Goal: Contribute content: Contribute content

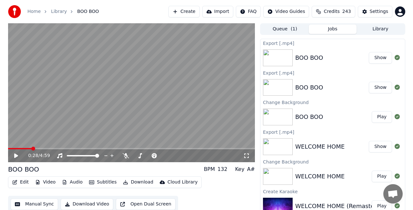
scroll to position [7, 0]
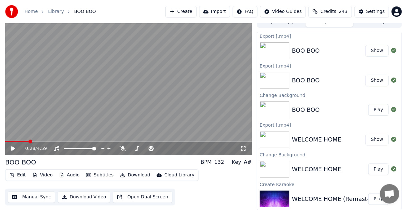
click at [190, 14] on button "Create" at bounding box center [180, 12] width 31 height 12
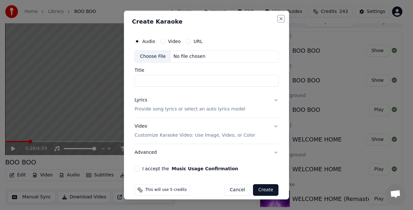
click at [278, 18] on button "Close" at bounding box center [280, 18] width 5 height 5
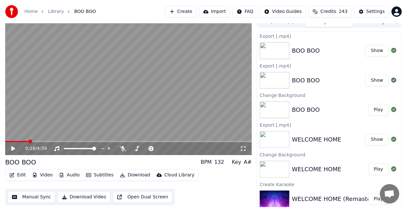
click at [191, 10] on button "Create" at bounding box center [180, 12] width 31 height 12
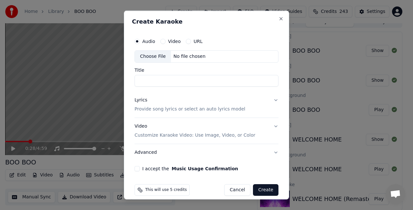
type input "*"
click at [159, 54] on div "Choose File" at bounding box center [153, 57] width 36 height 12
type input "**********"
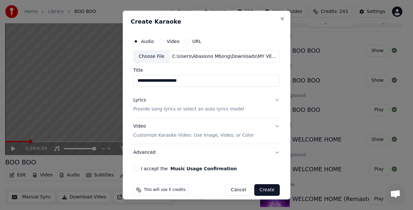
scroll to position [6, 0]
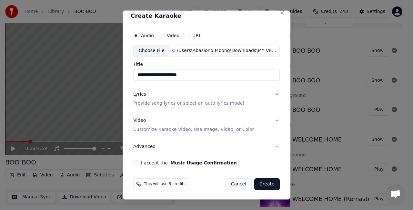
click at [133, 161] on button "I accept the Music Usage Confirmation" at bounding box center [135, 162] width 5 height 5
click at [184, 102] on p "Provide song lyrics or select an auto lyrics model" at bounding box center [188, 103] width 111 height 6
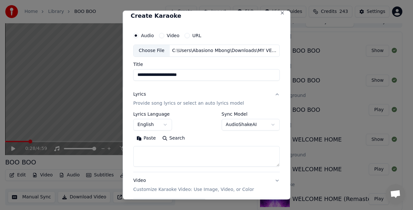
click at [164, 156] on textarea at bounding box center [206, 155] width 146 height 21
click at [139, 136] on button "Paste" at bounding box center [146, 137] width 26 height 10
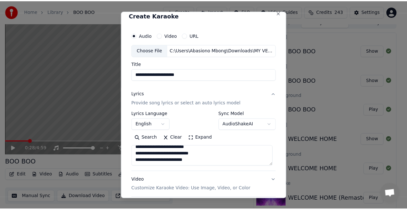
scroll to position [66, 0]
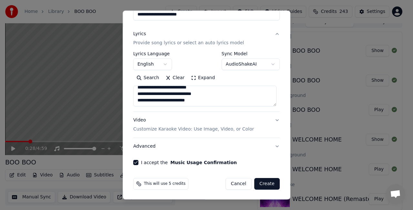
click at [268, 183] on button "Create" at bounding box center [266, 184] width 25 height 12
type textarea "**********"
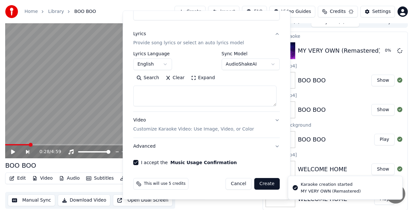
select select
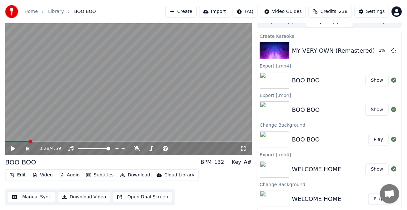
scroll to position [0, 0]
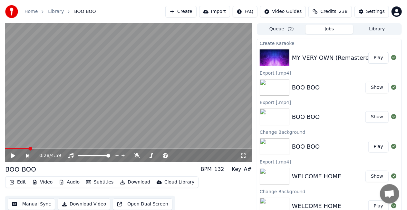
click at [275, 51] on img at bounding box center [275, 57] width 30 height 17
click at [374, 58] on button "Play" at bounding box center [378, 58] width 20 height 12
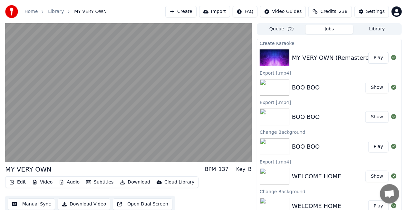
click at [368, 52] on button "Play" at bounding box center [378, 58] width 20 height 12
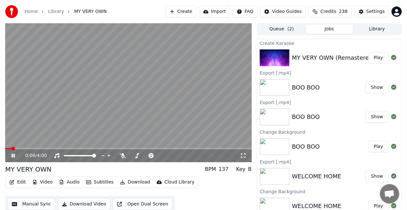
click at [10, 155] on icon at bounding box center [17, 155] width 15 height 5
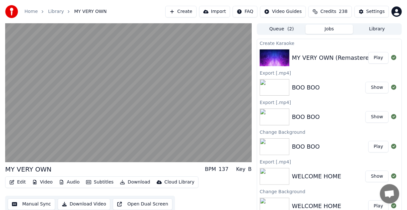
scroll to position [7, 0]
